Goal: Transaction & Acquisition: Purchase product/service

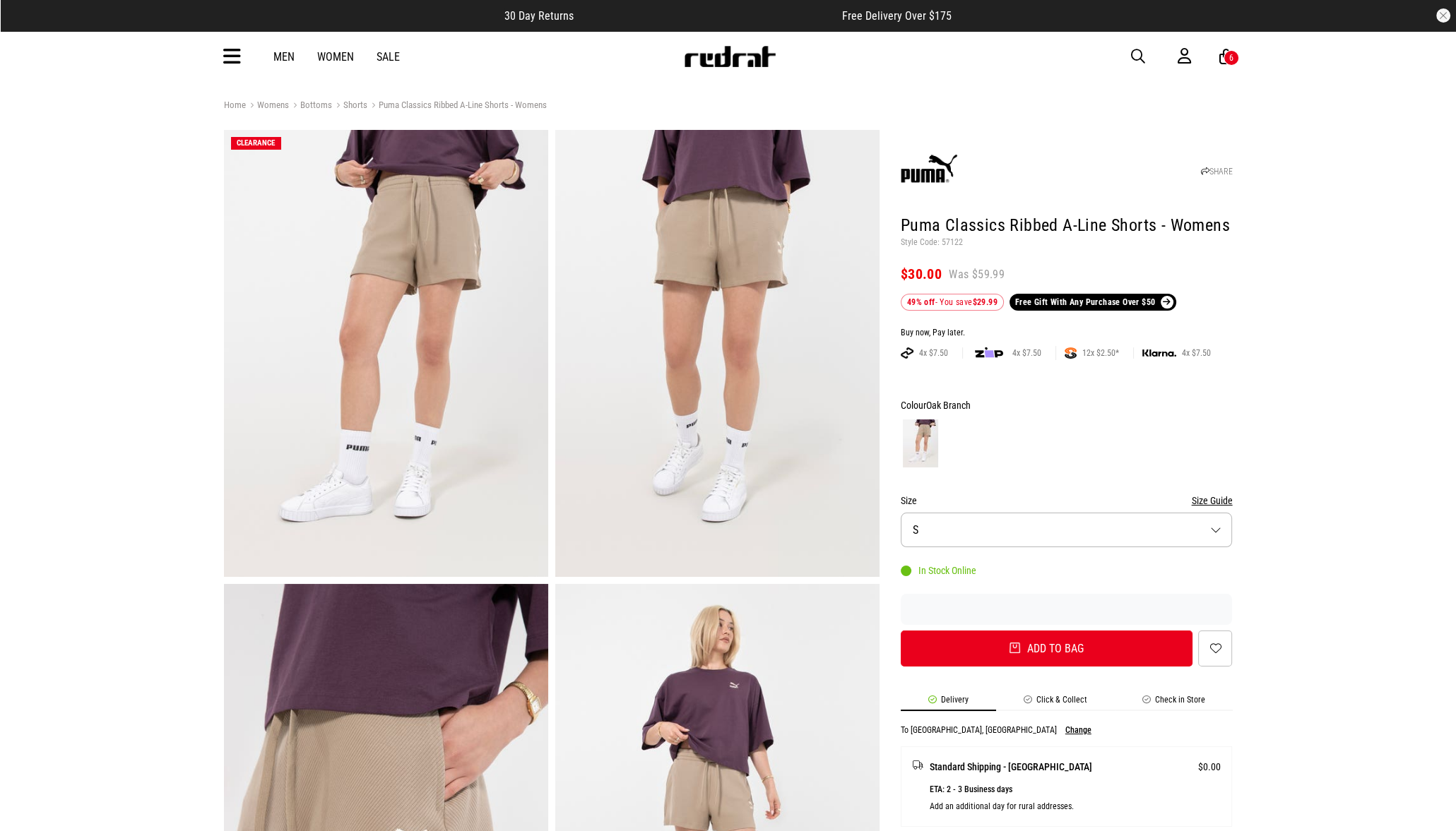
click at [1141, 58] on span "button" at bounding box center [1138, 57] width 14 height 17
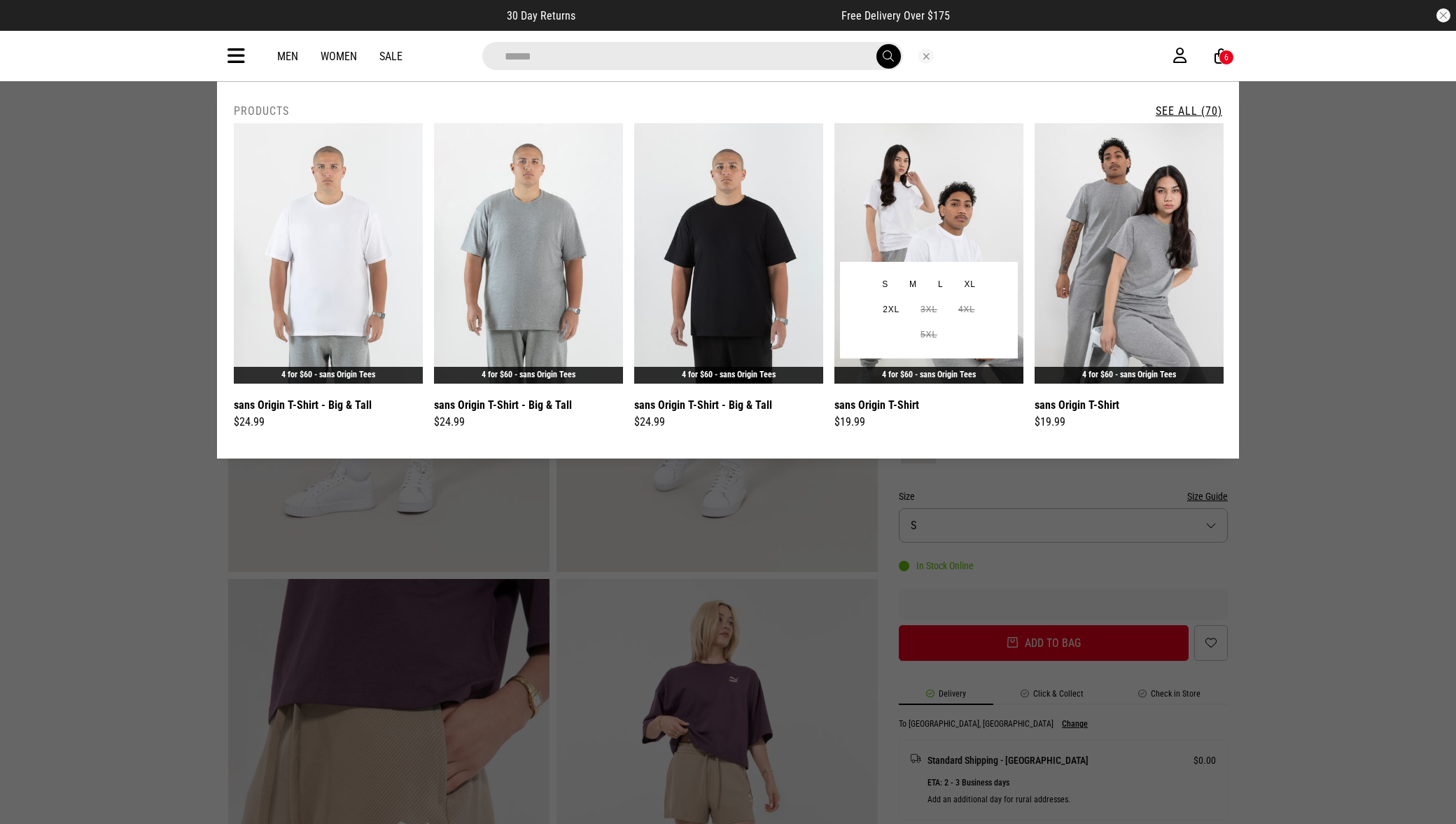
type input "******"
click at [949, 241] on img at bounding box center [929, 253] width 189 height 260
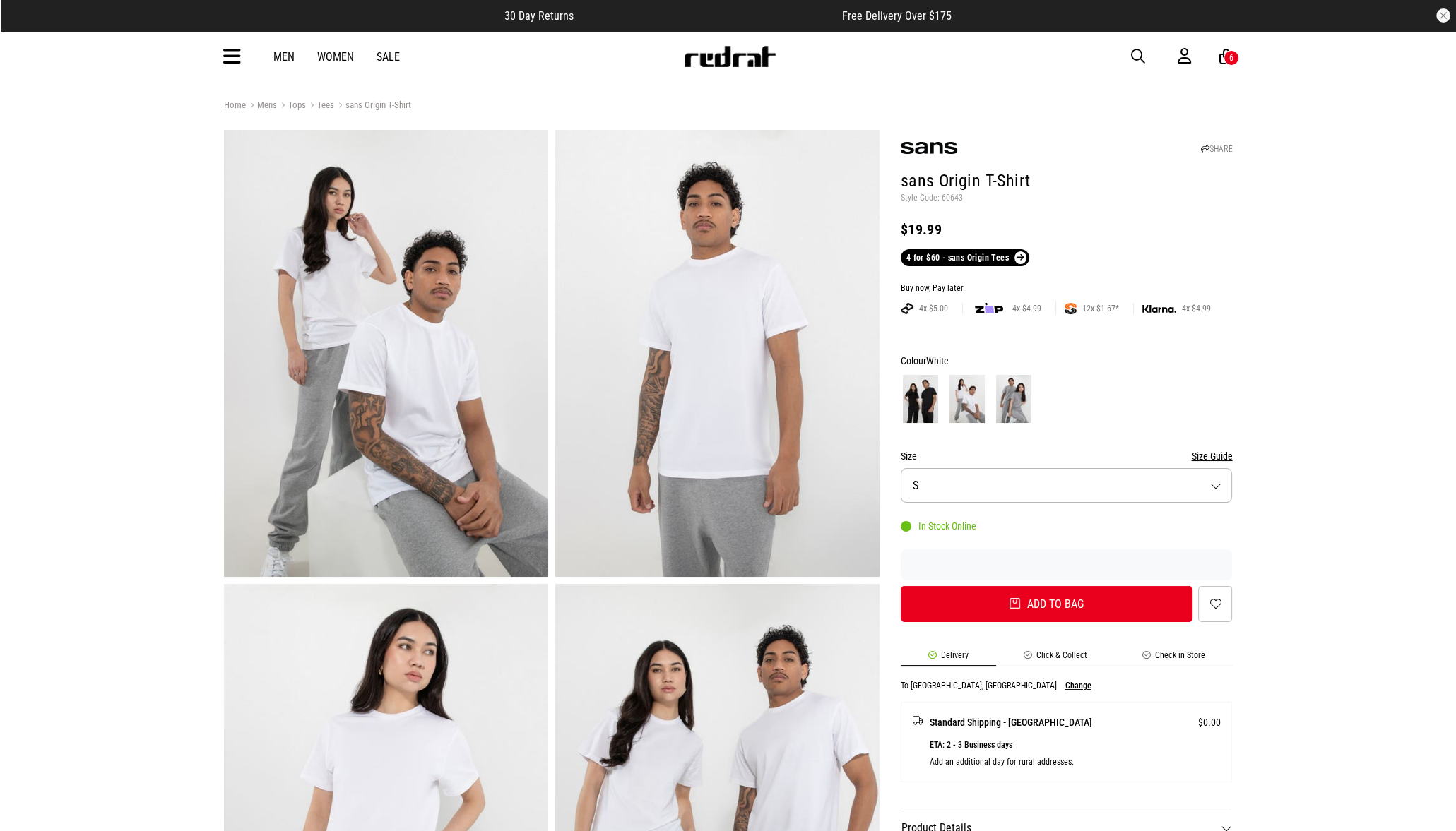
click at [932, 406] on img at bounding box center [920, 399] width 35 height 48
